Goal: Navigation & Orientation: Find specific page/section

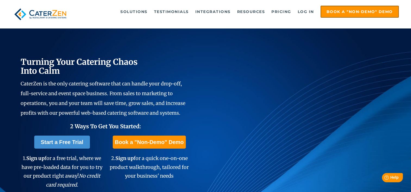
click at [44, 12] on img at bounding box center [40, 14] width 56 height 17
click at [45, 16] on img at bounding box center [40, 14] width 56 height 17
click at [301, 10] on link "Log in" at bounding box center [306, 11] width 22 height 11
